Goal: Information Seeking & Learning: Learn about a topic

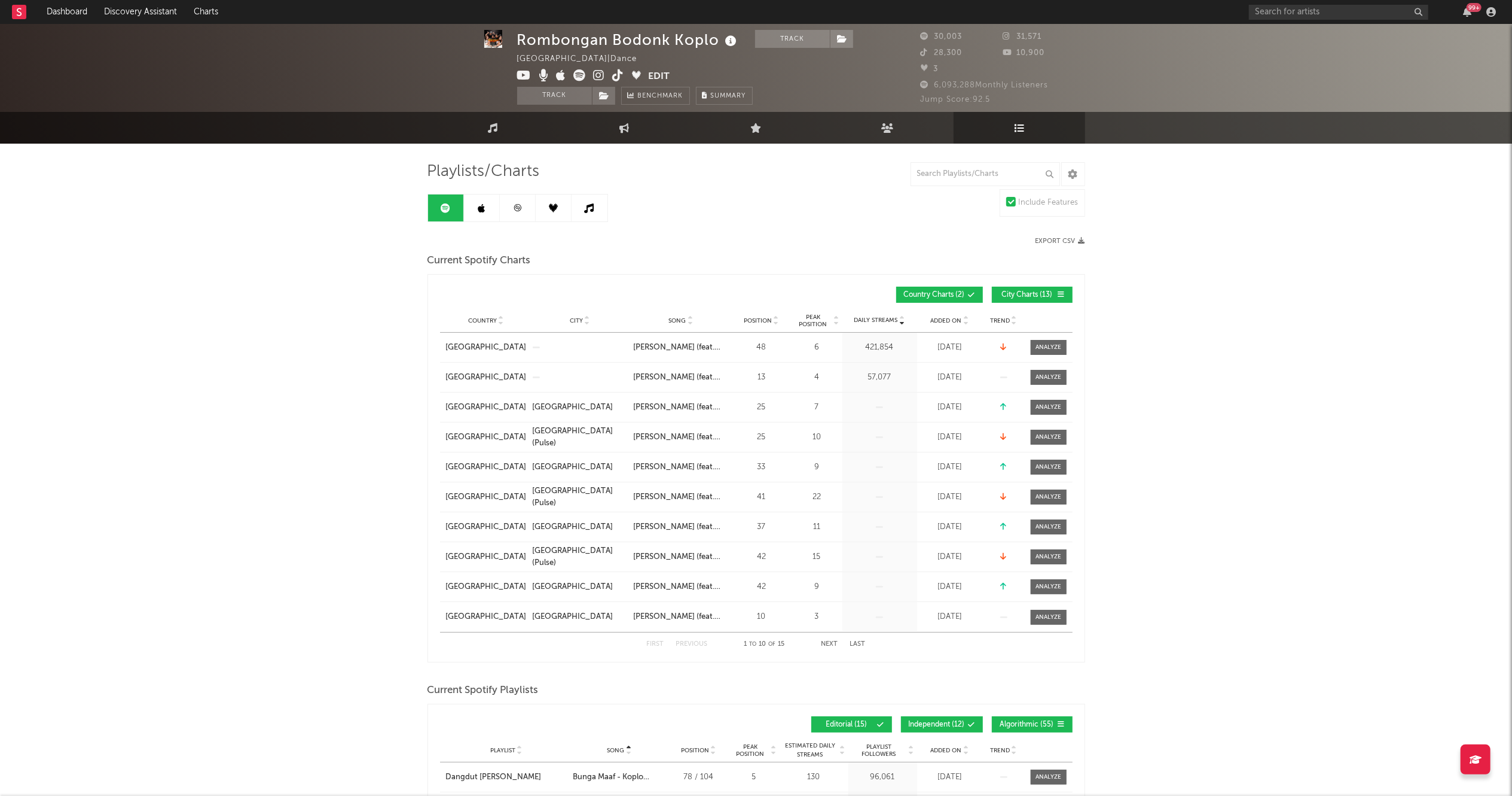
scroll to position [3, 0]
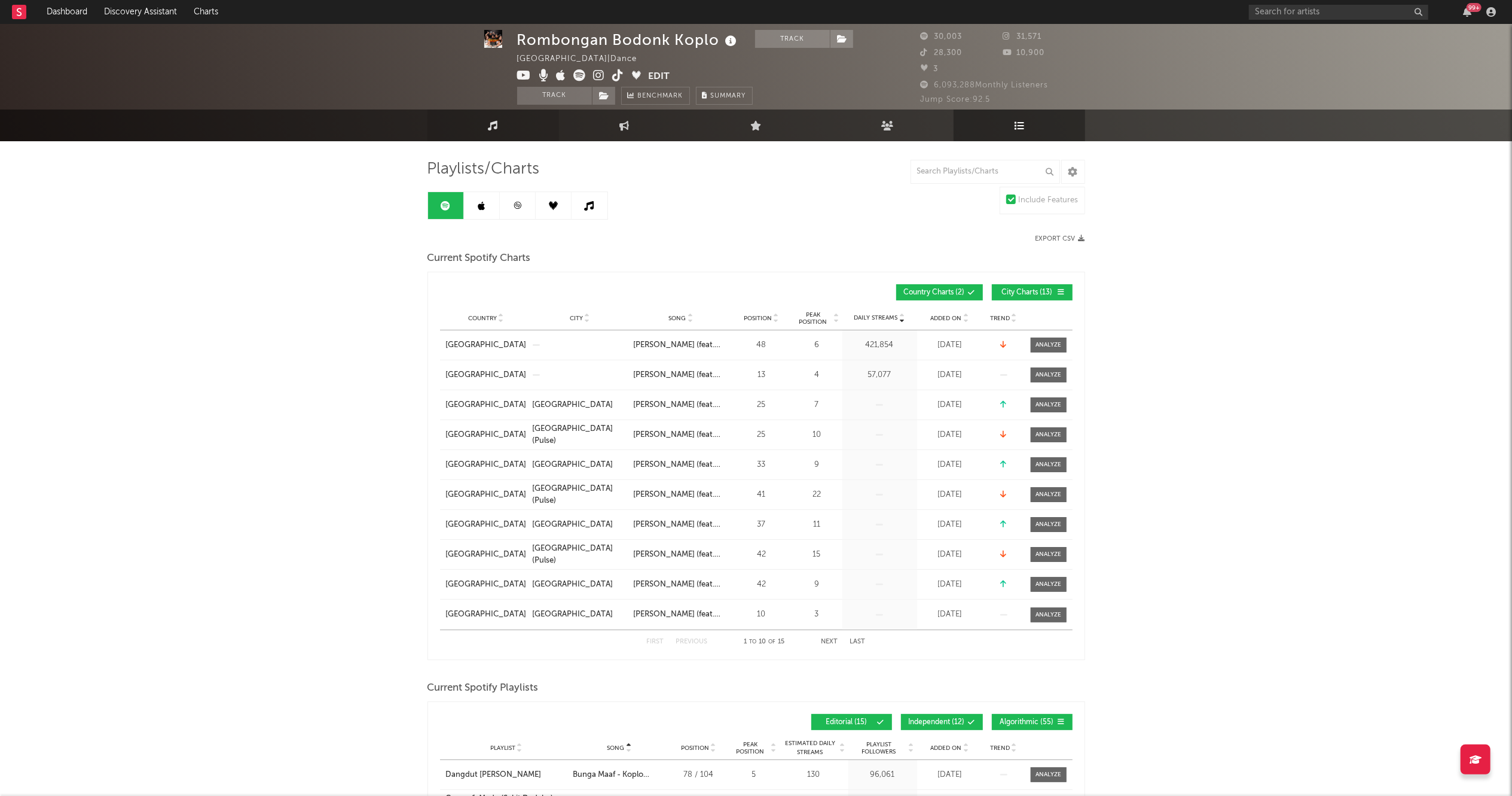
click at [507, 127] on link "Music" at bounding box center [494, 125] width 131 height 31
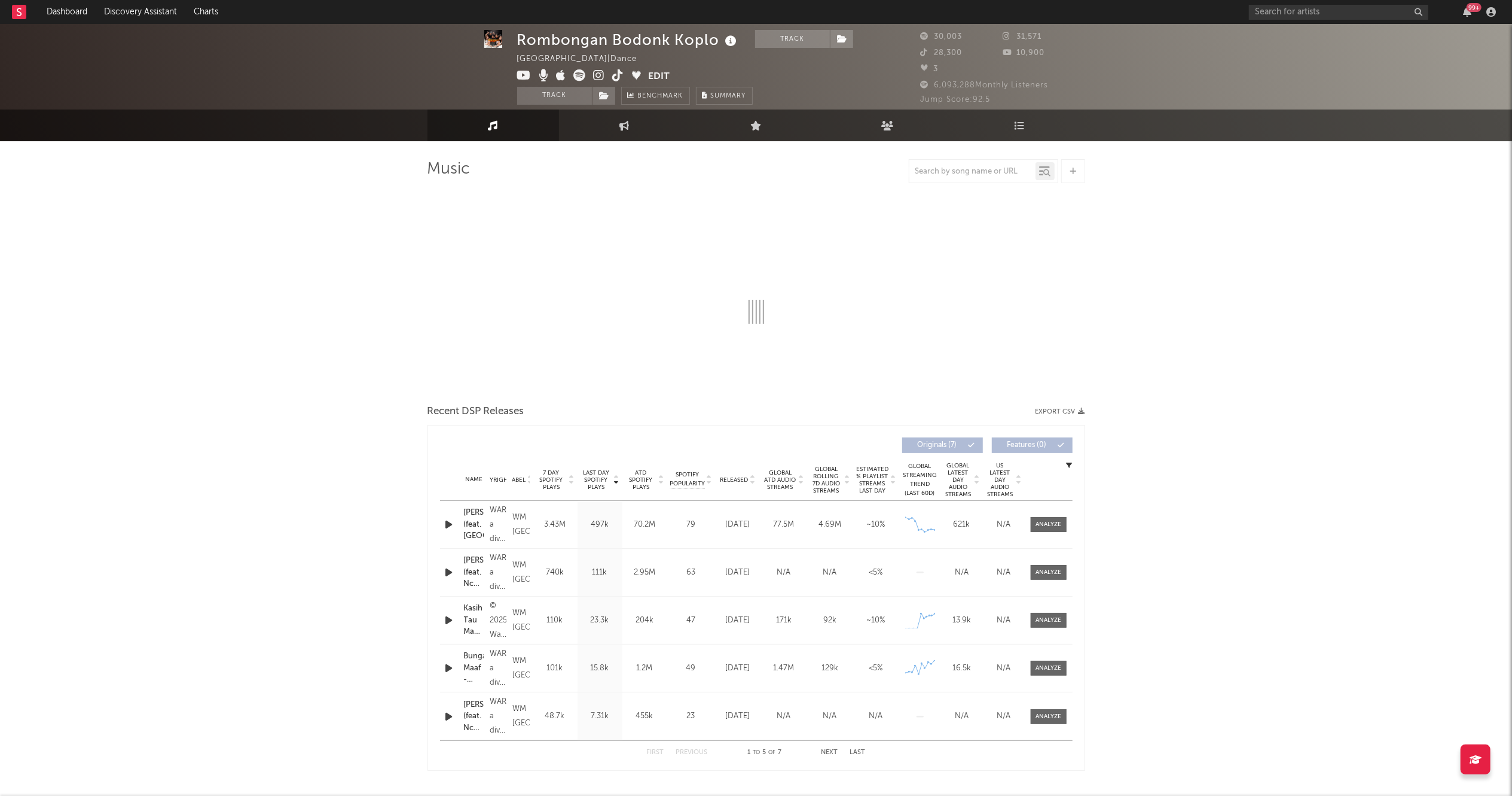
select select "1w"
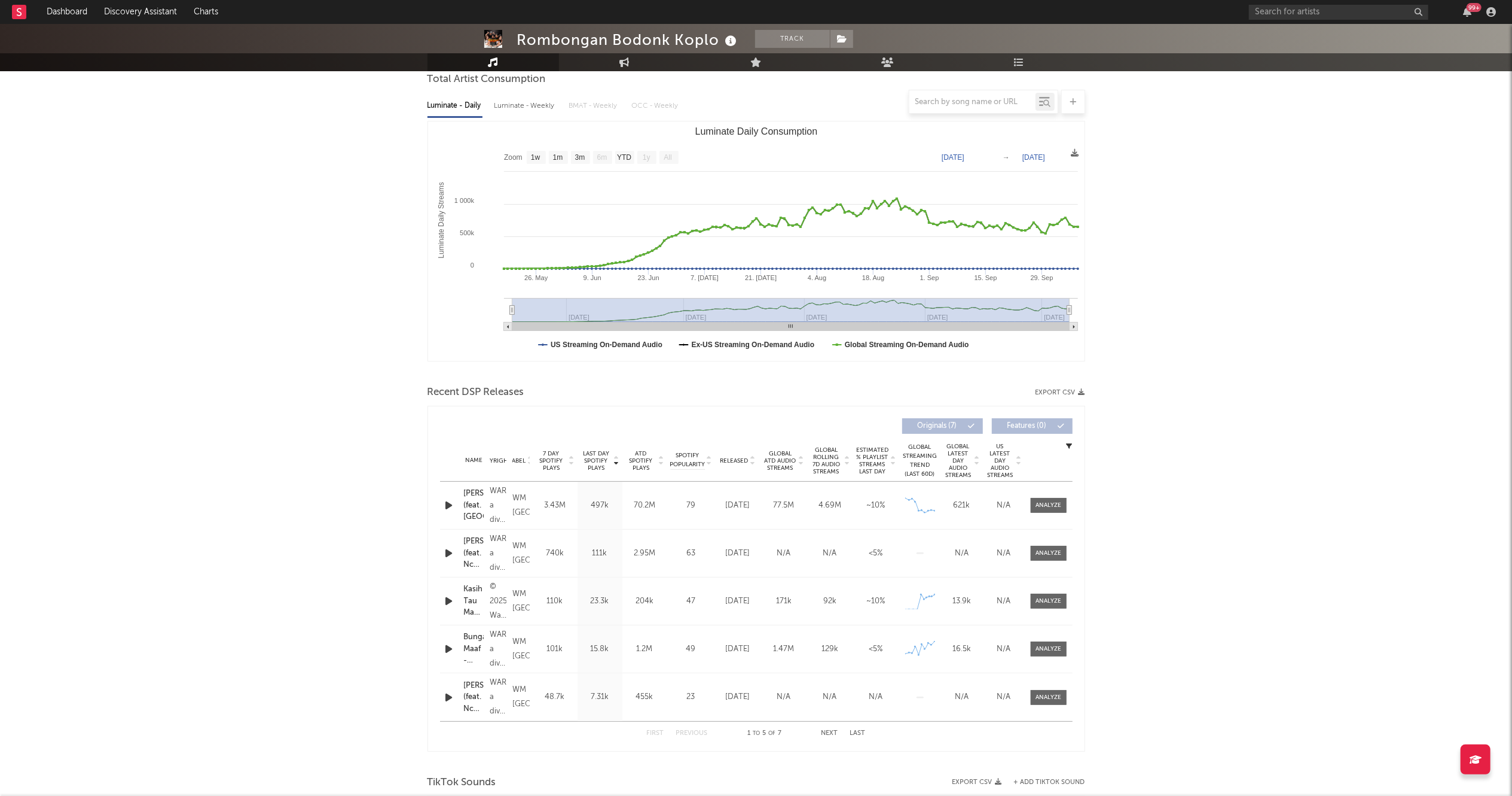
scroll to position [115, 0]
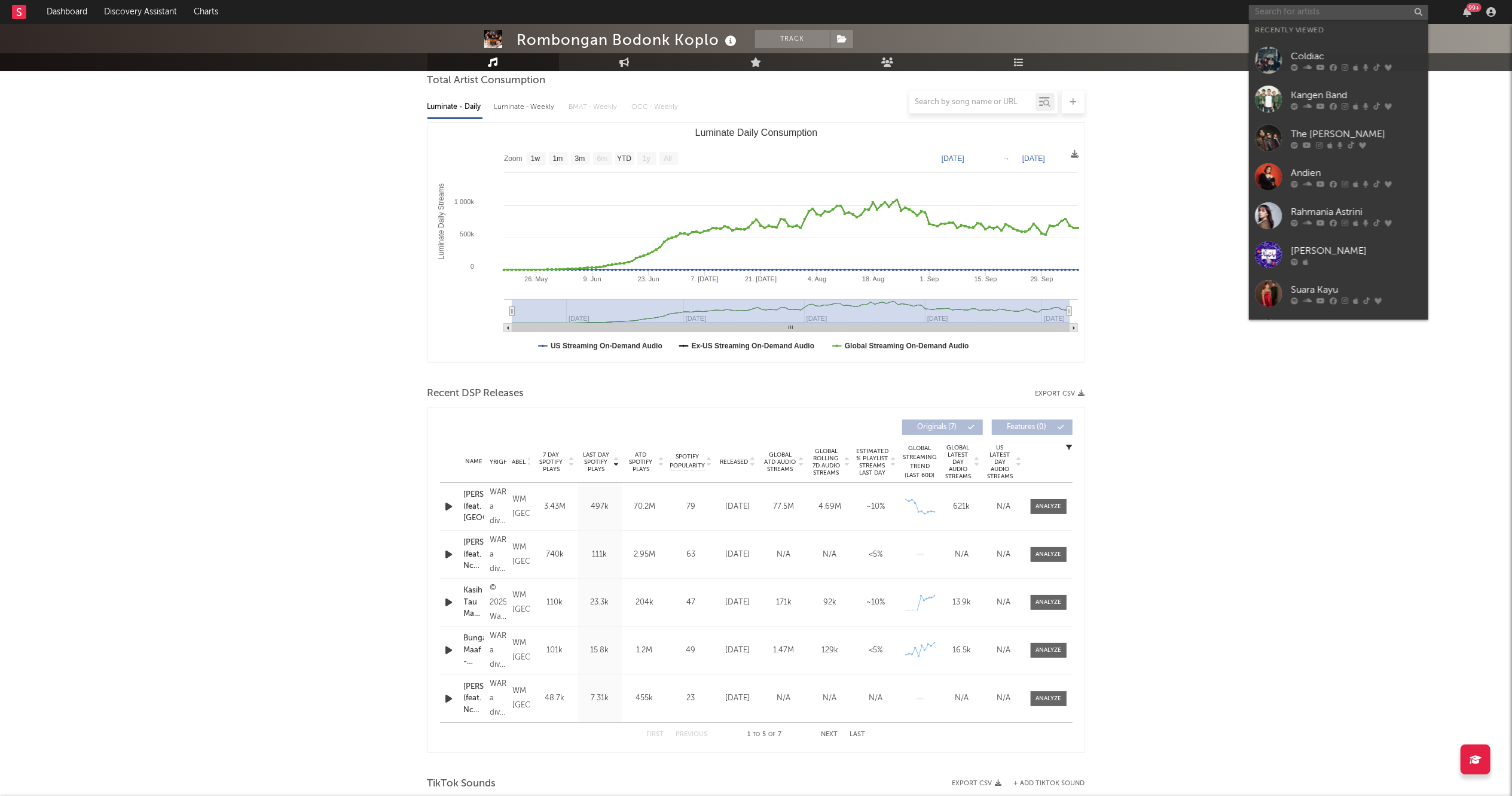
click at [1321, 11] on input "text" at bounding box center [1339, 12] width 179 height 15
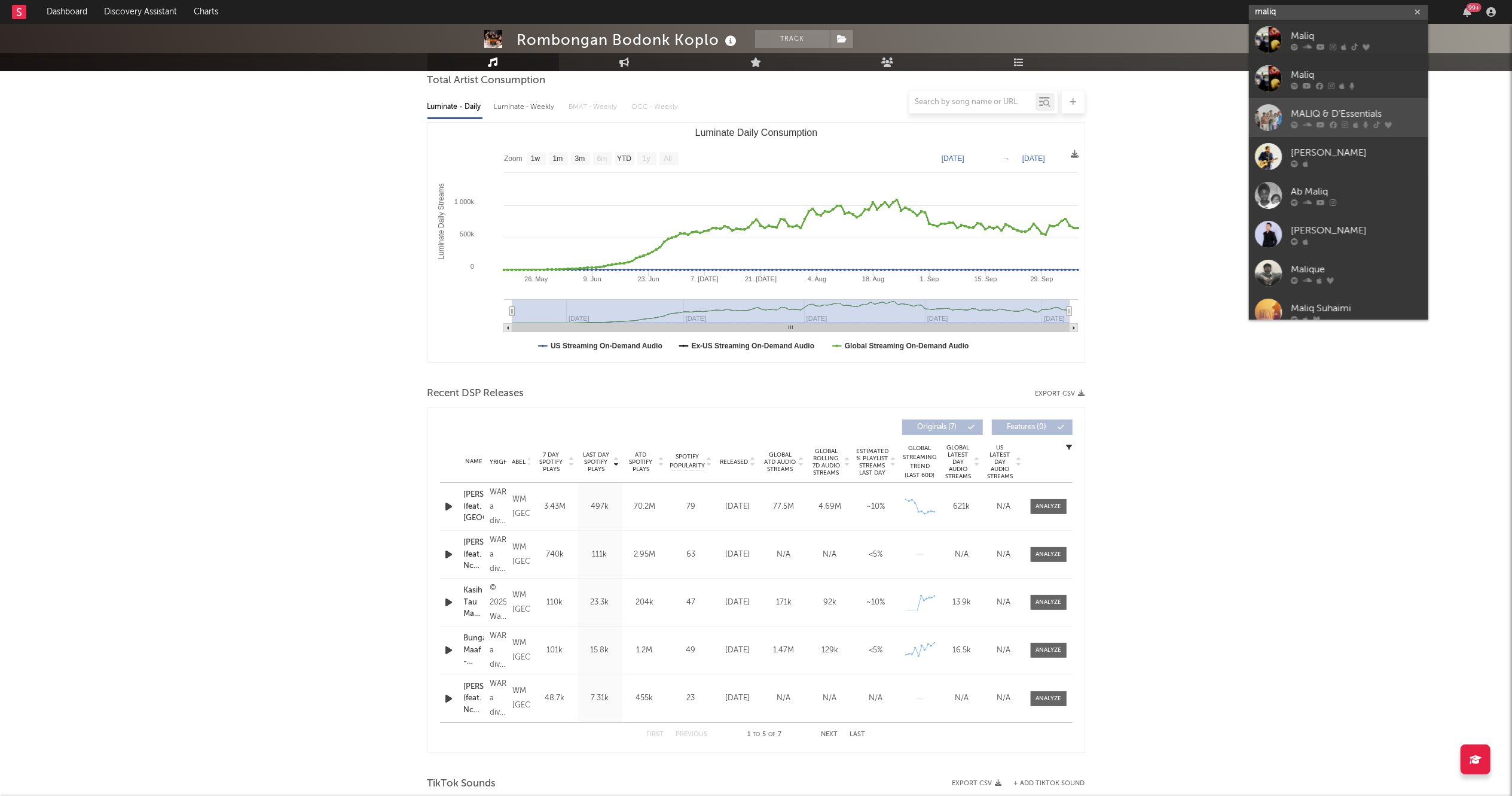
type input "maliq"
click at [1328, 114] on div "MALIQ & D'Essentials" at bounding box center [1357, 114] width 131 height 15
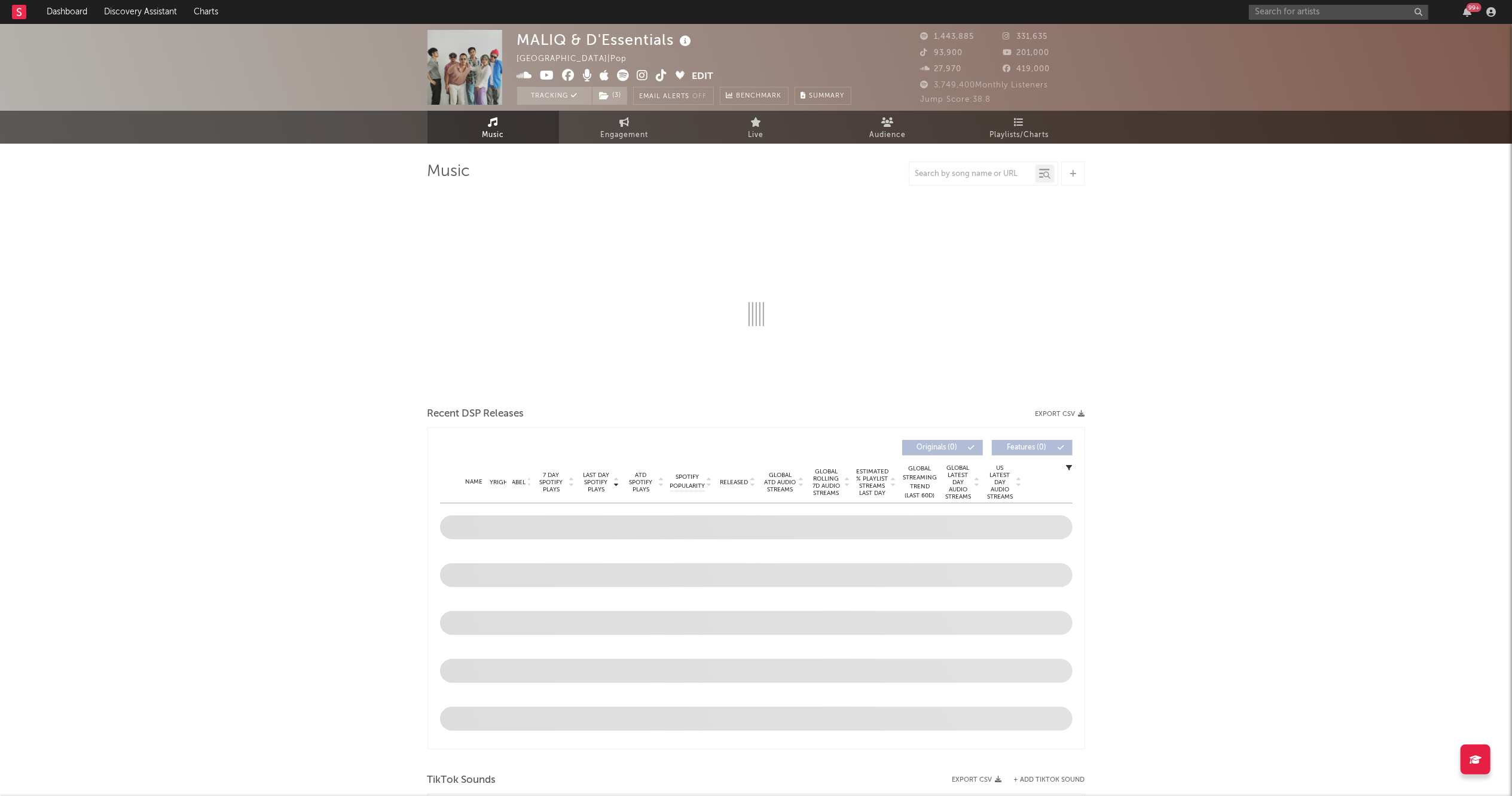
select select "6m"
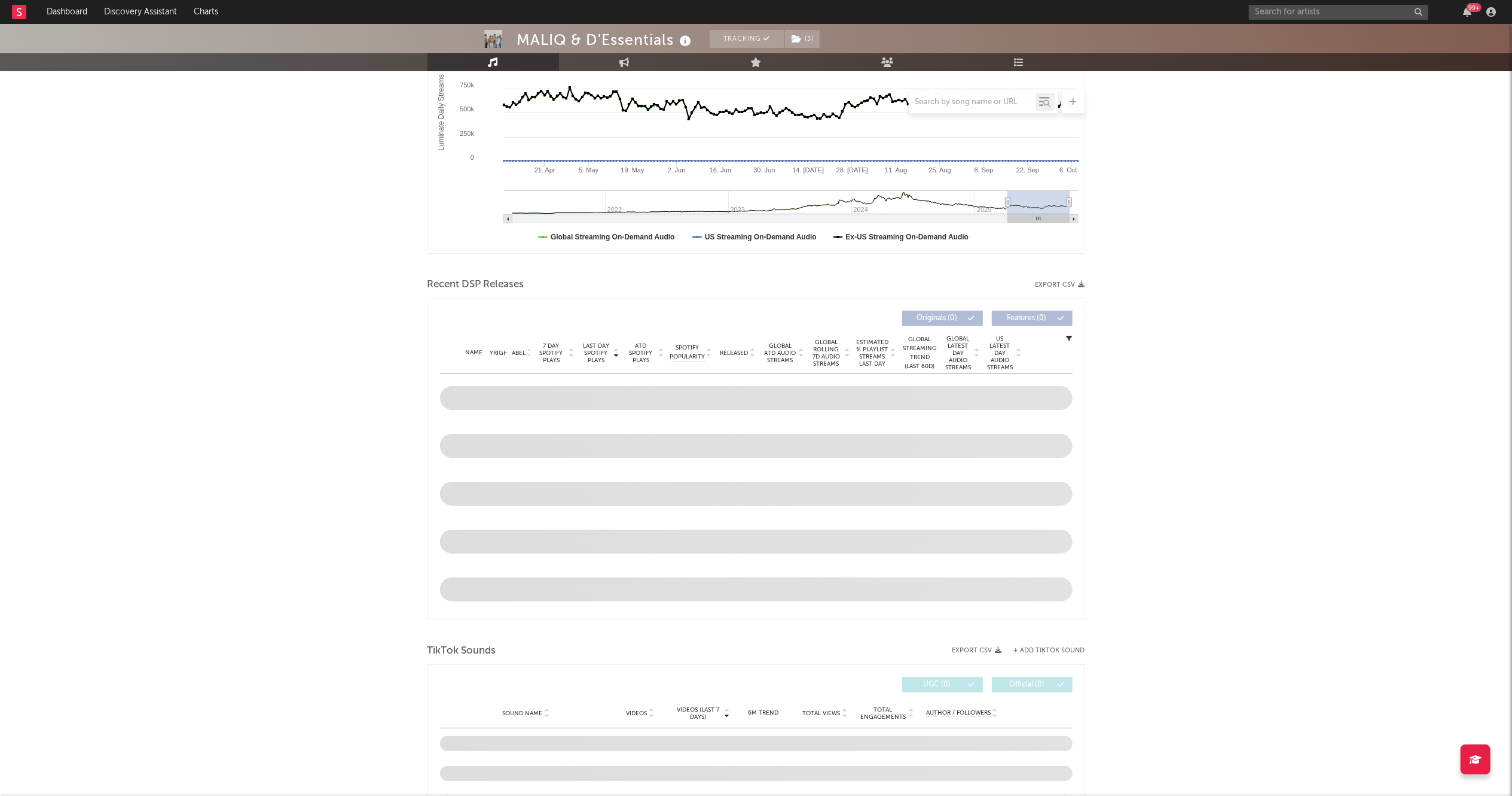
scroll to position [223, 0]
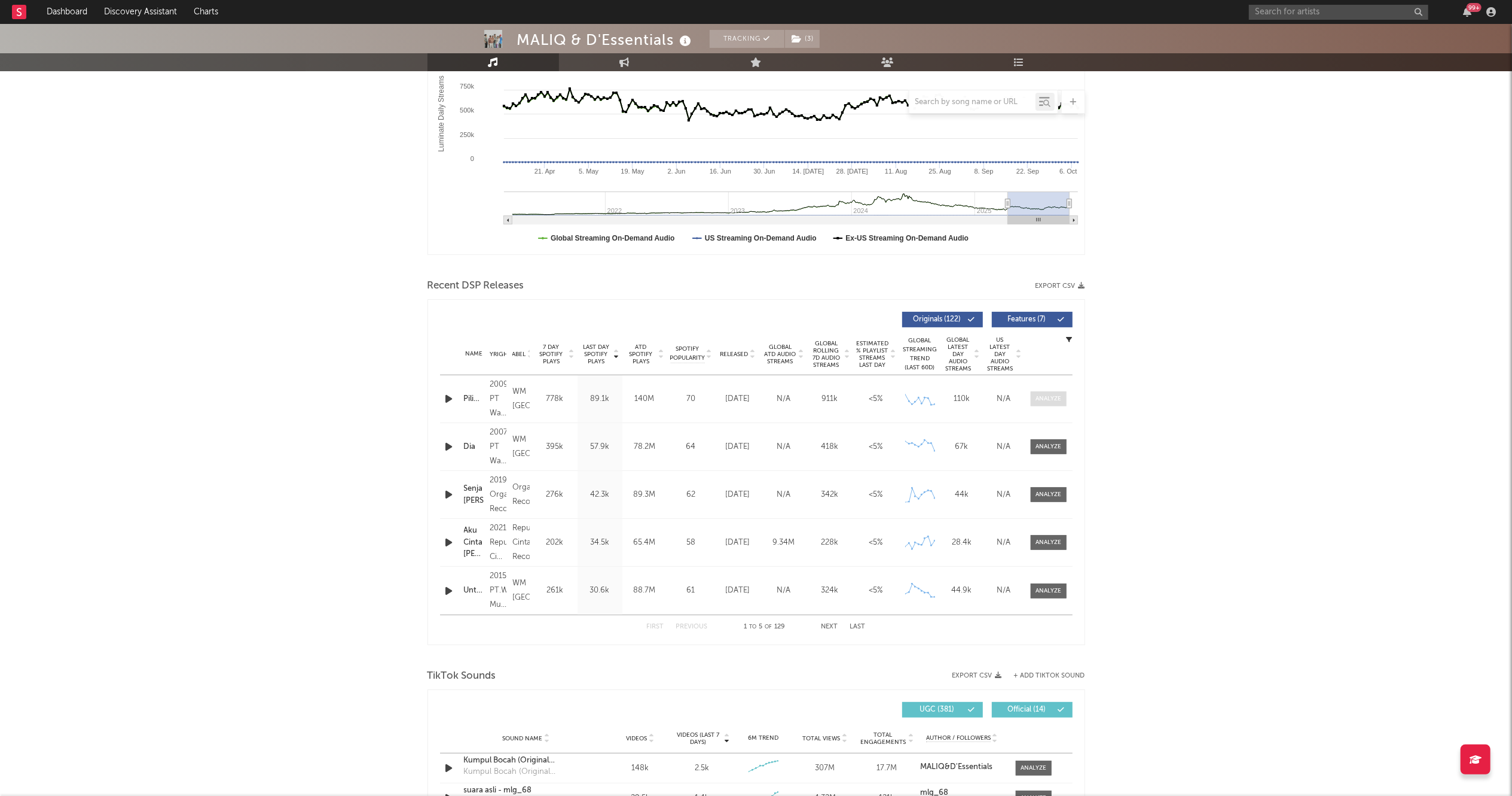
click at [1049, 398] on div at bounding box center [1049, 398] width 26 height 9
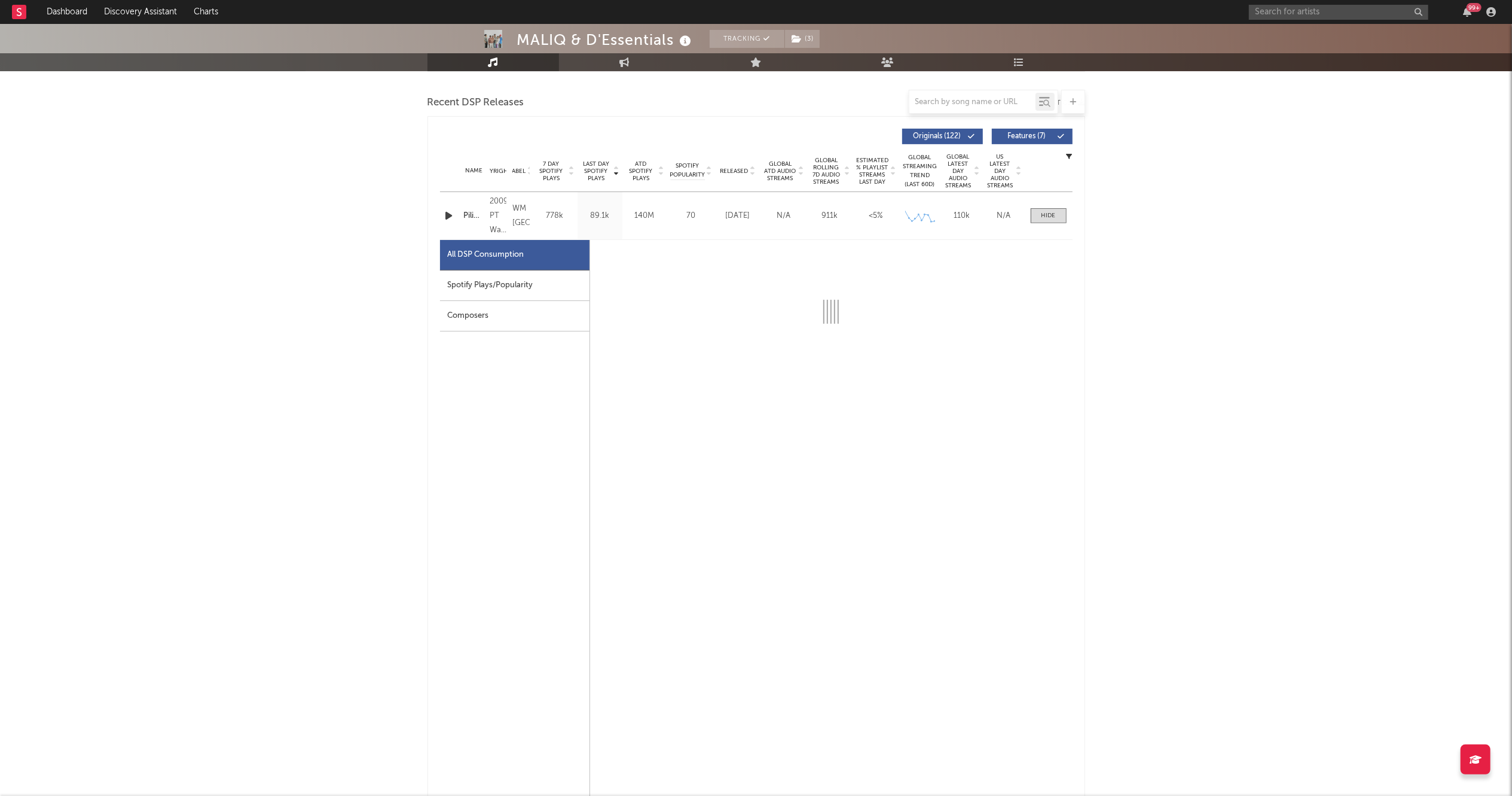
scroll to position [404, 0]
select select "6m"
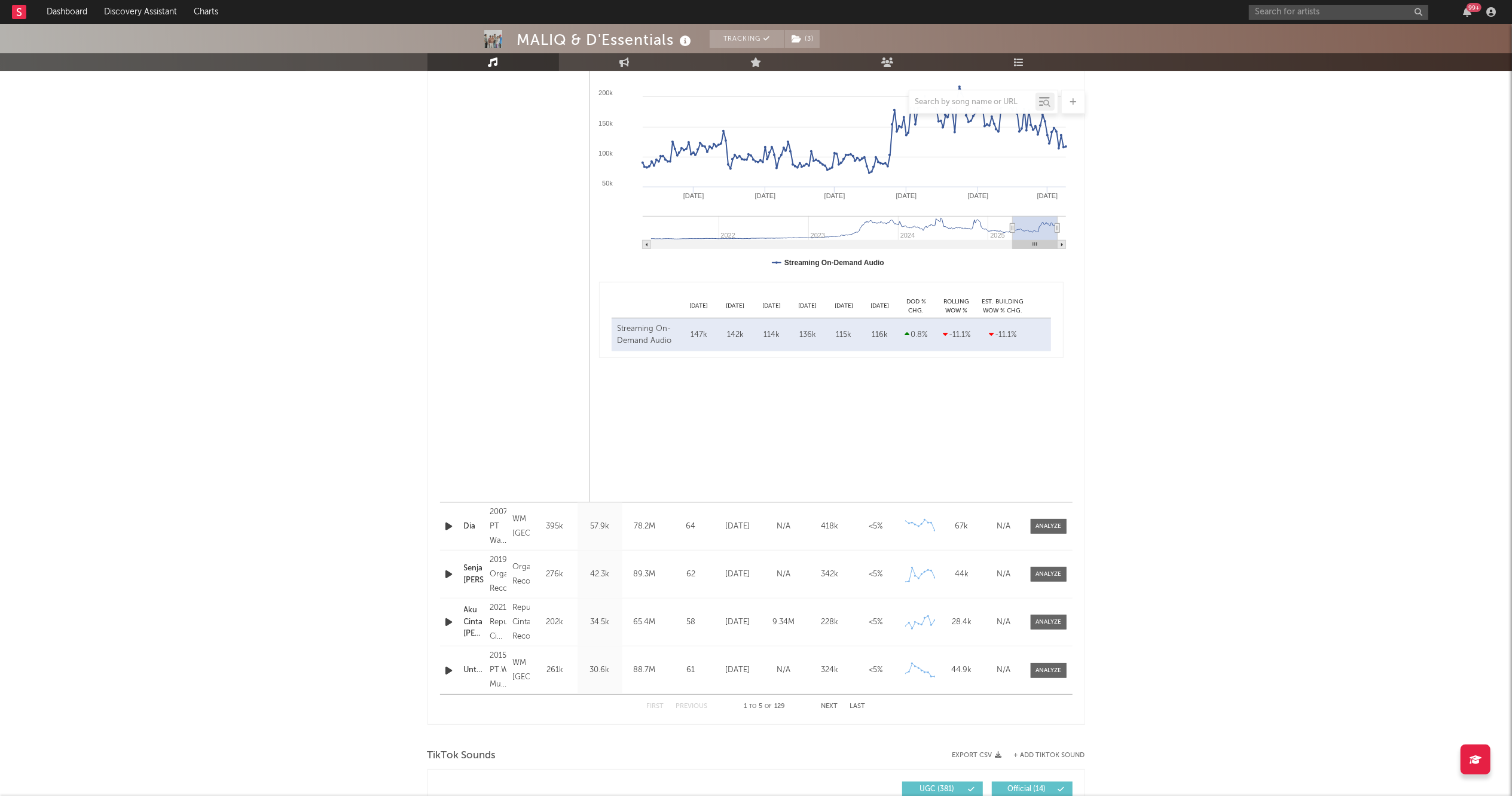
scroll to position [708, 0]
click at [1058, 529] on div at bounding box center [1049, 530] width 26 height 9
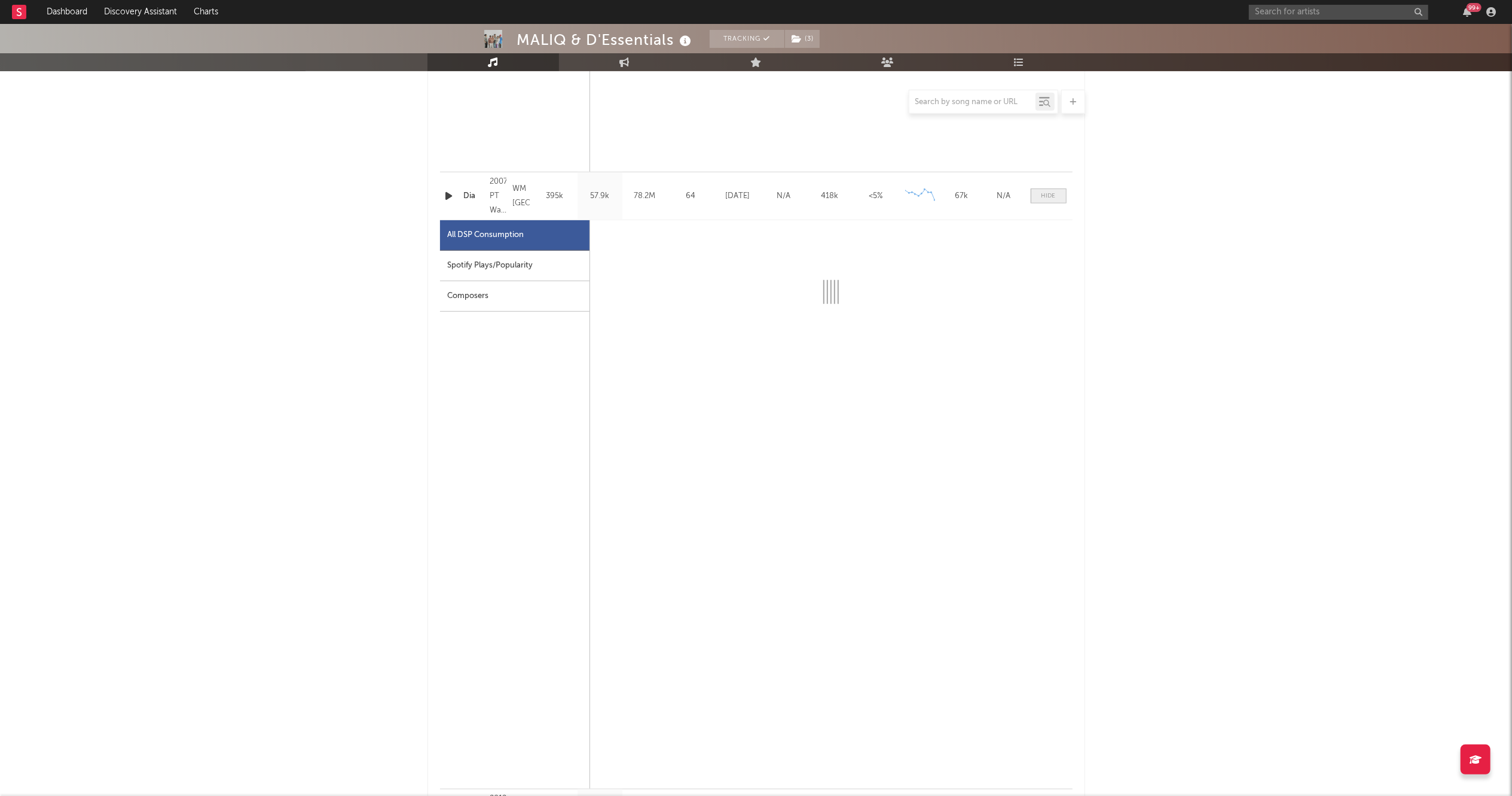
scroll to position [1038, 0]
select select "6m"
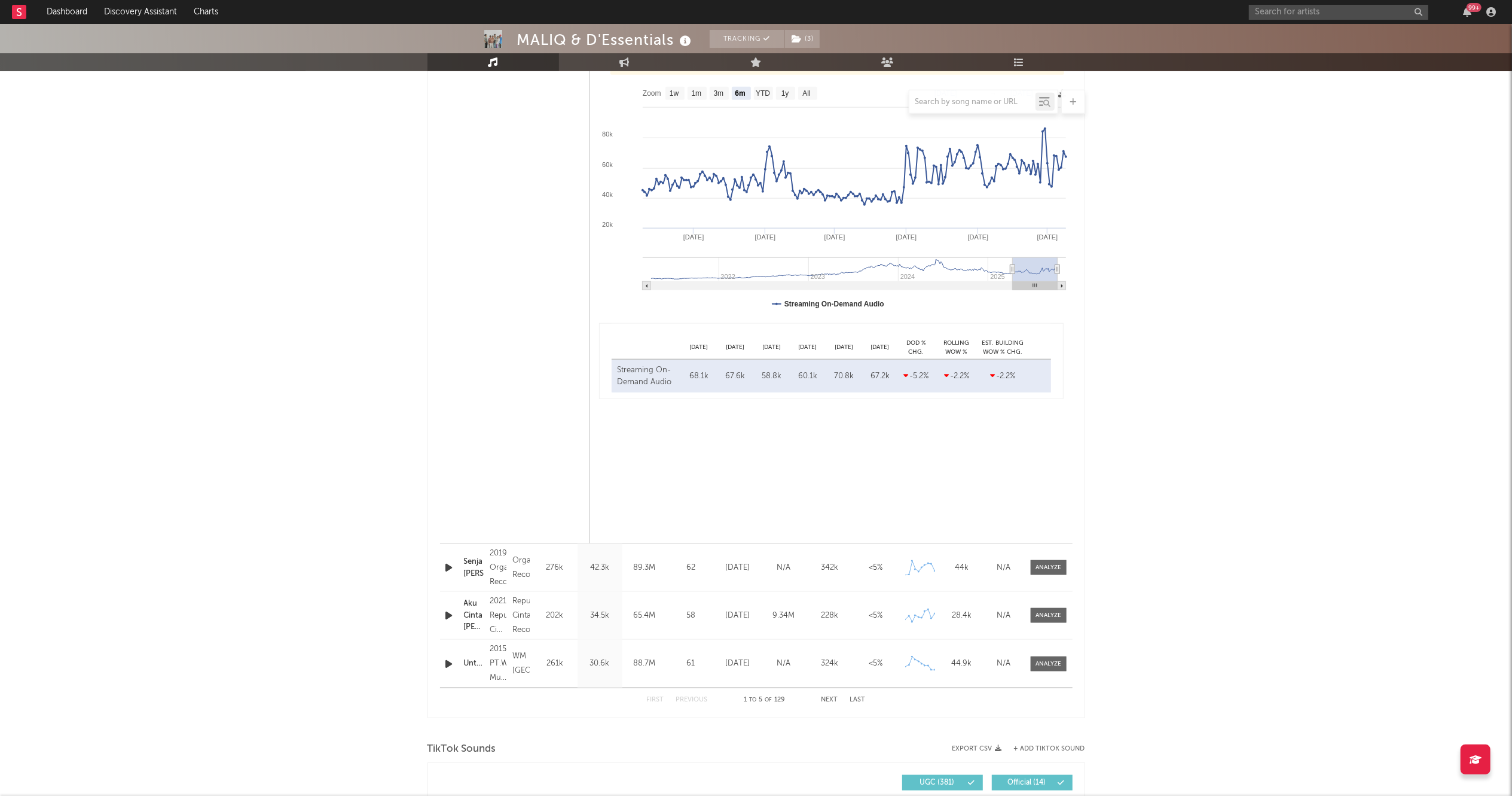
scroll to position [1309, 0]
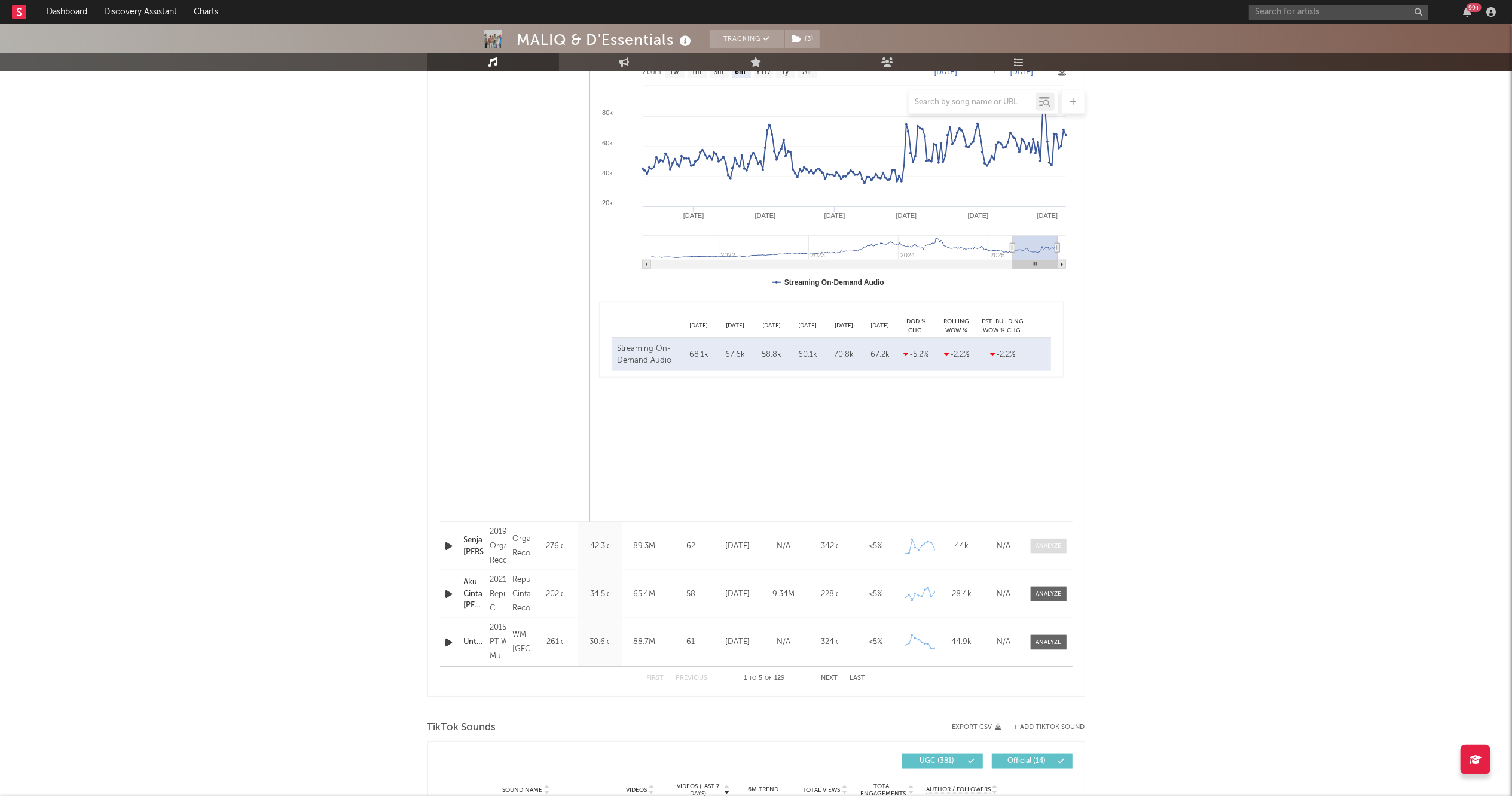
click at [1043, 543] on div at bounding box center [1049, 546] width 26 height 9
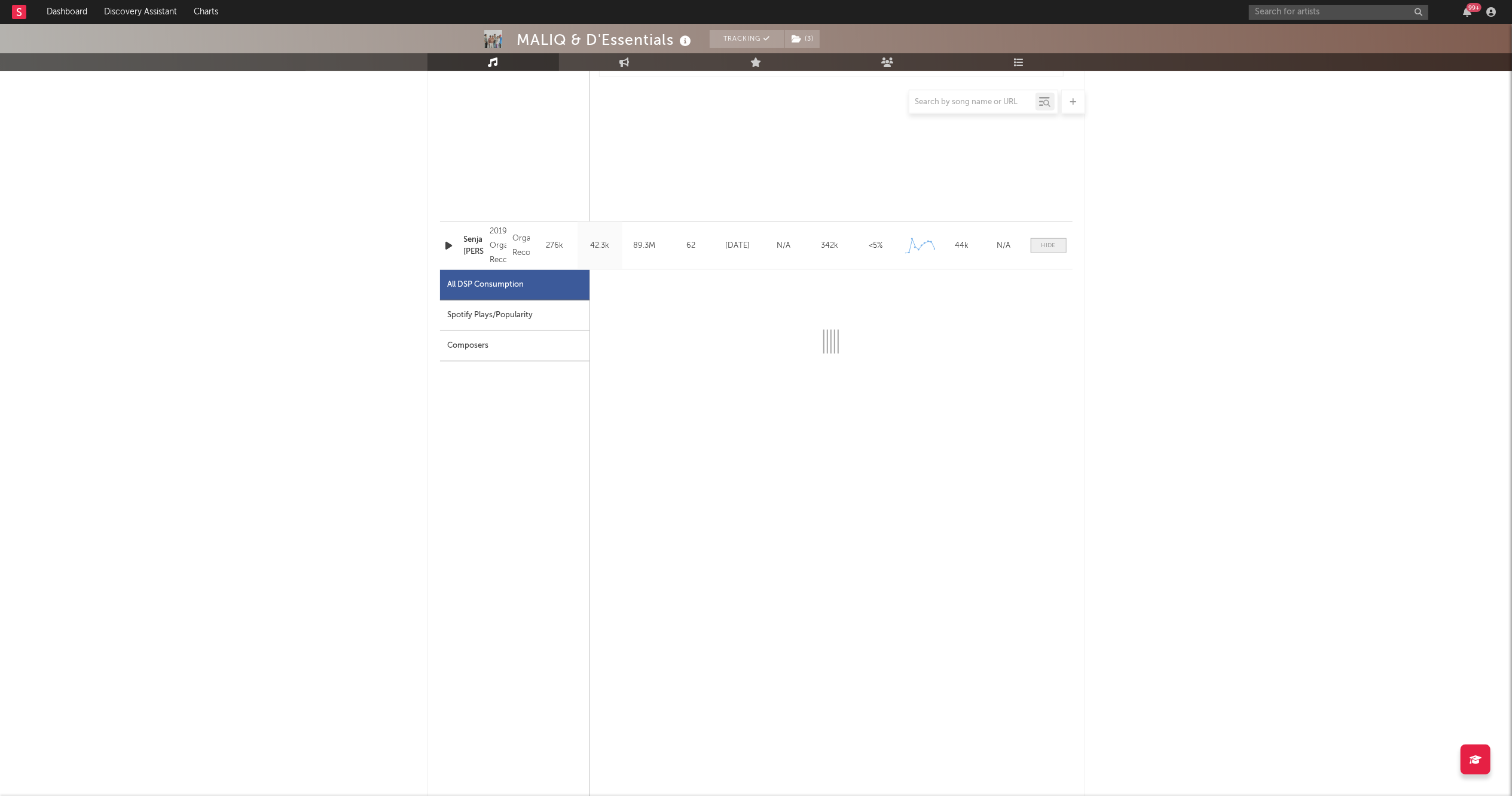
scroll to position [1623, 0]
select select "6m"
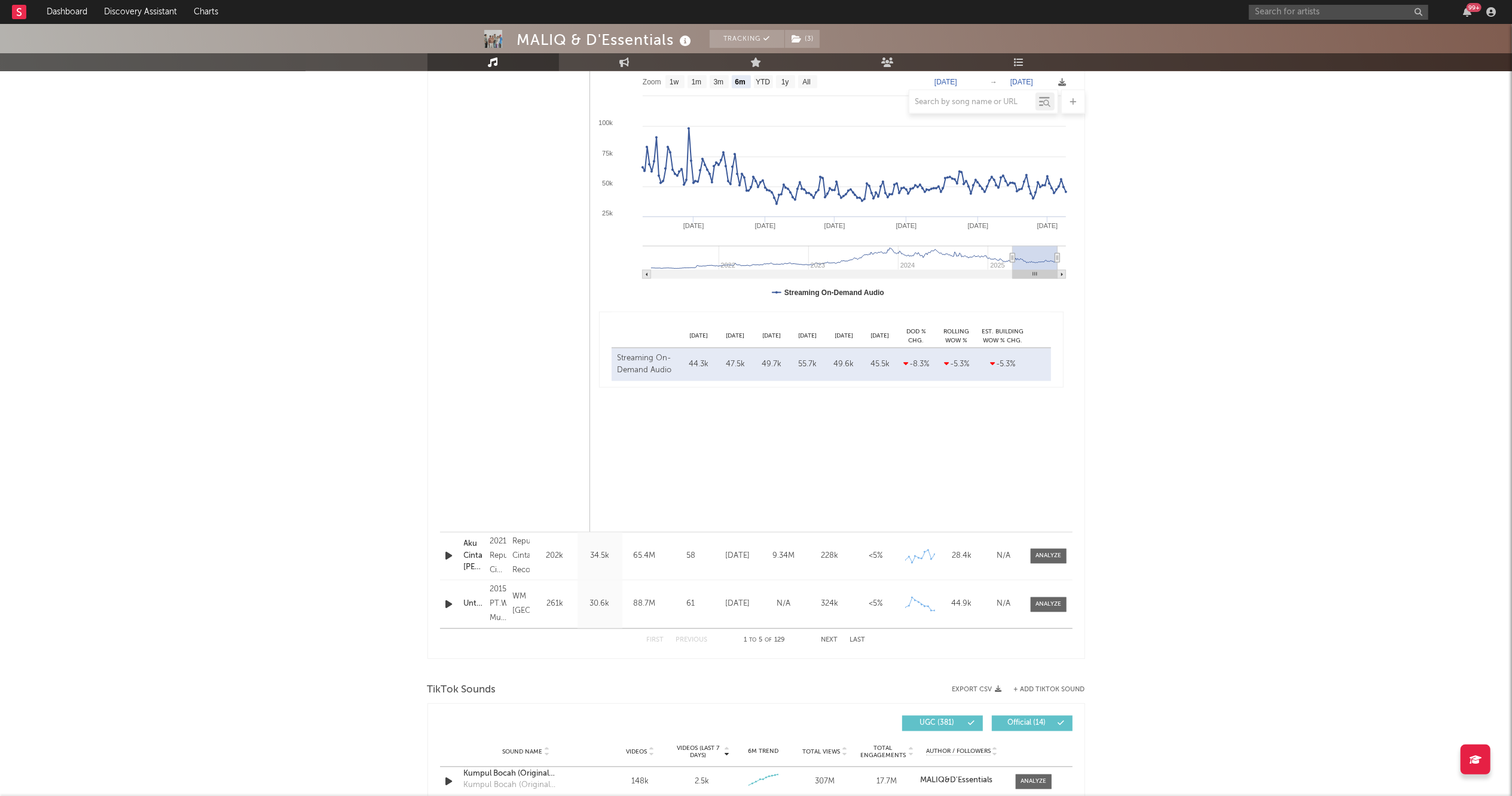
scroll to position [1914, 0]
click at [1051, 557] on div at bounding box center [1049, 557] width 26 height 9
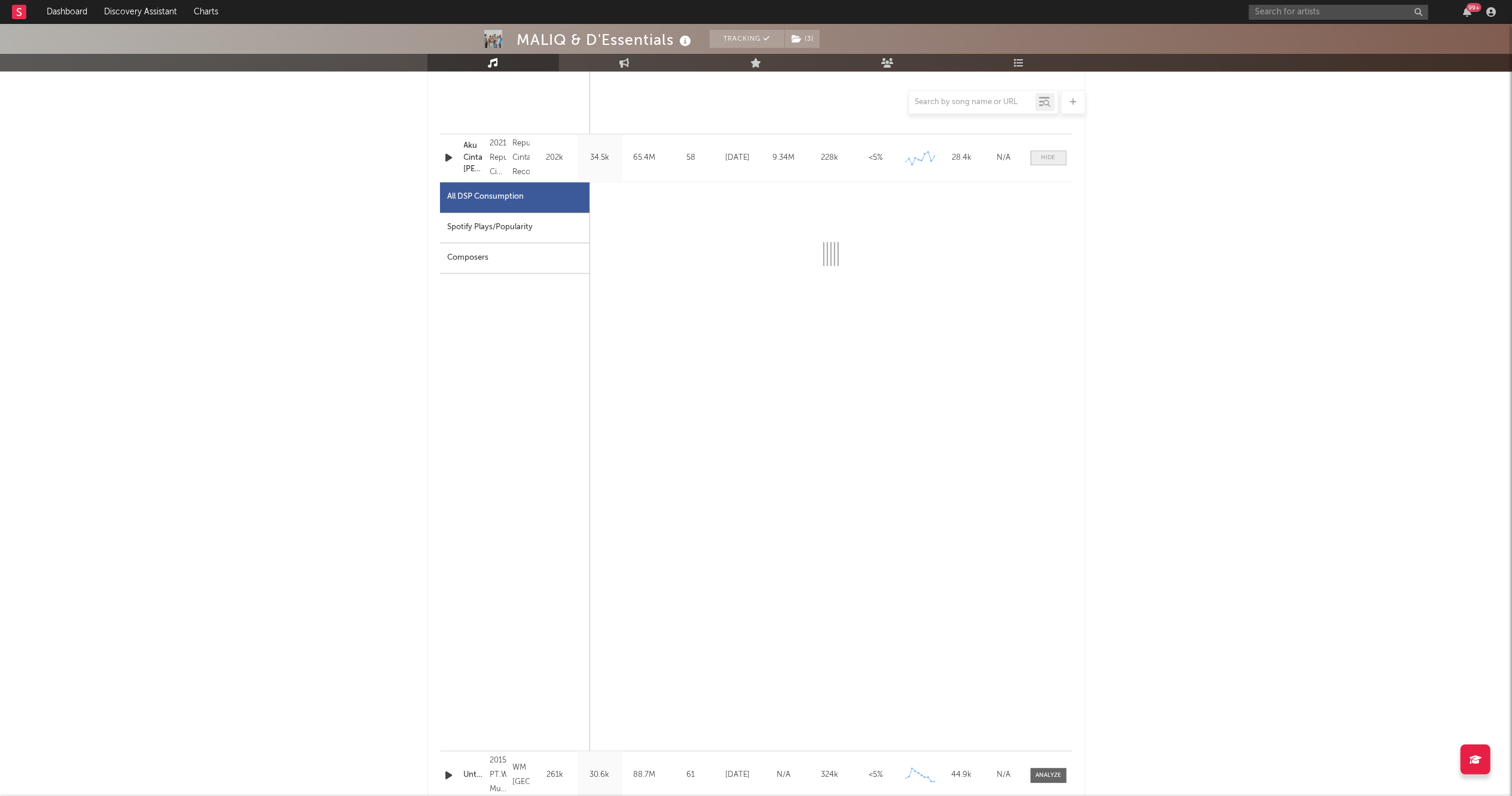
scroll to position [2311, 0]
select select "6m"
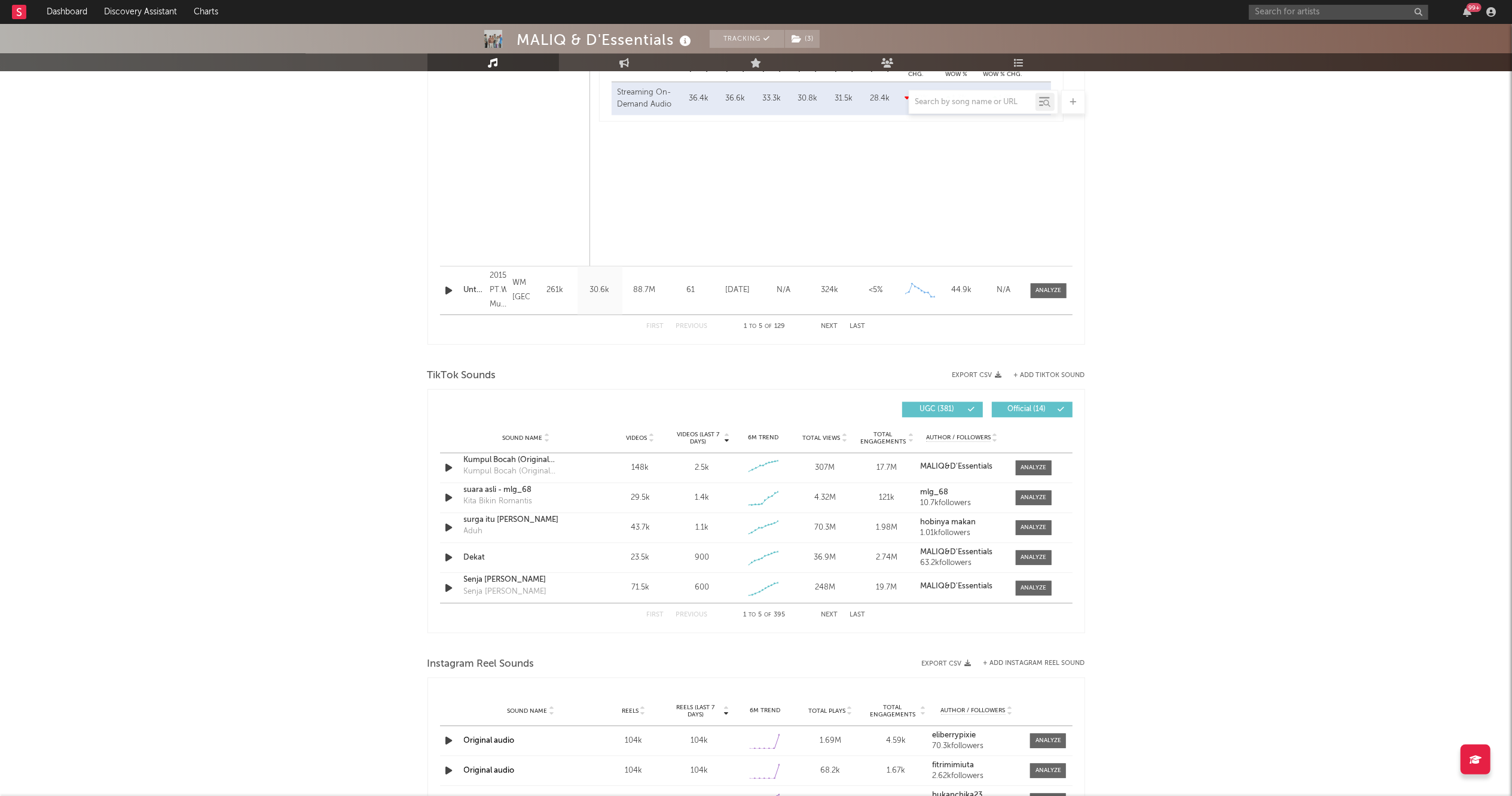
scroll to position [2797, 0]
click at [1031, 465] on div at bounding box center [1033, 469] width 26 height 9
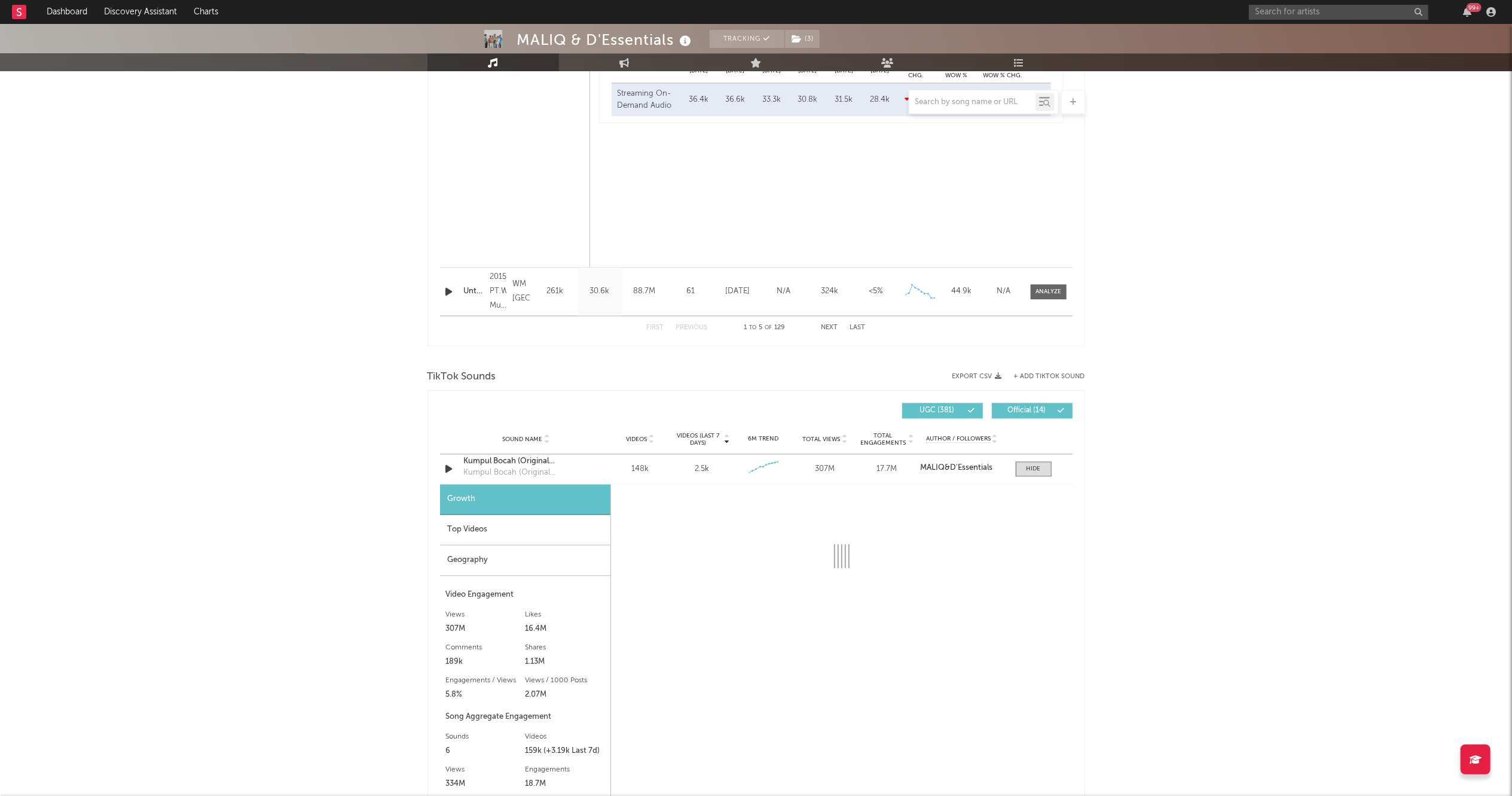
select select "6m"
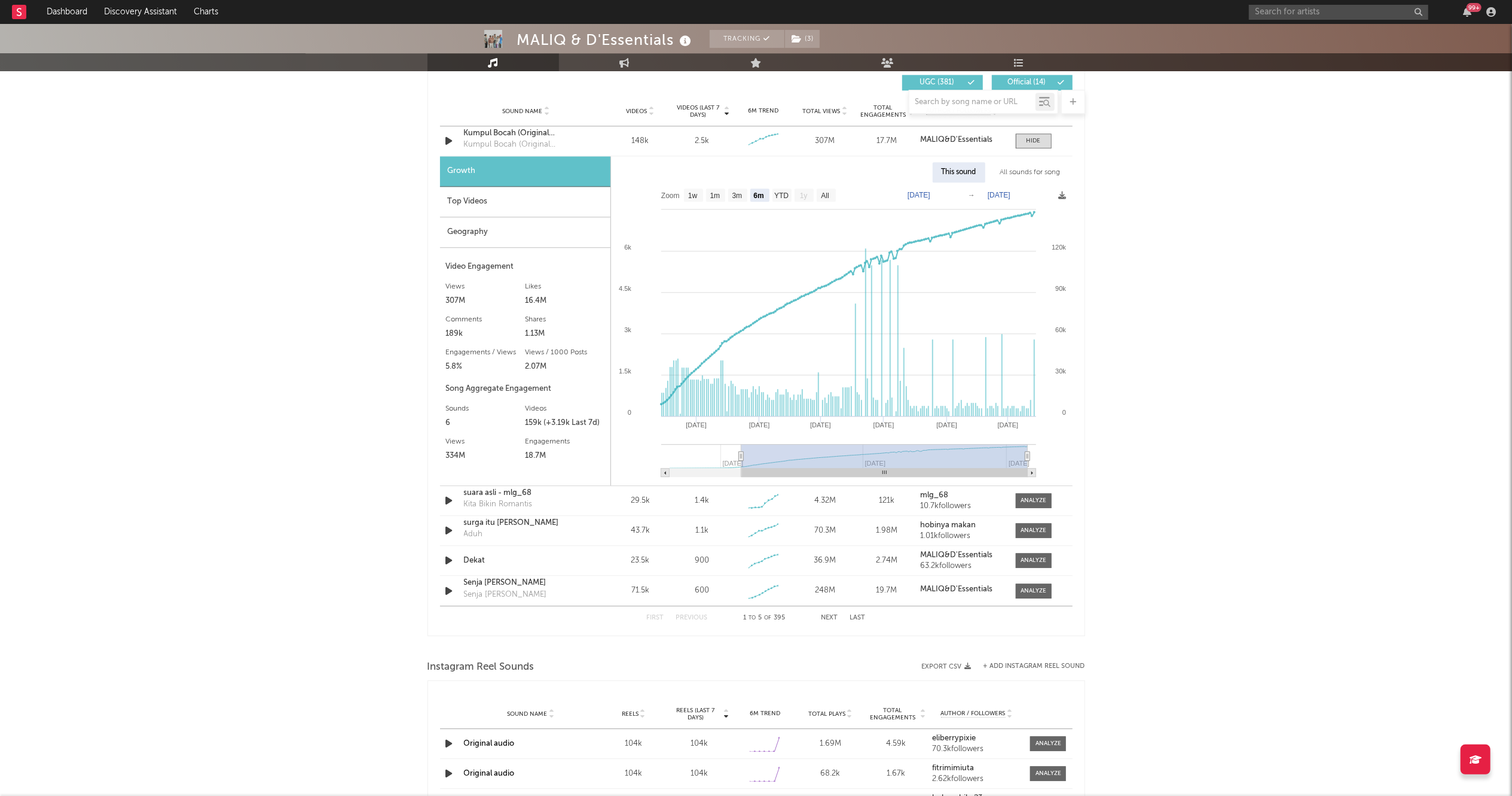
scroll to position [3124, 0]
